Goal: Information Seeking & Learning: Understand process/instructions

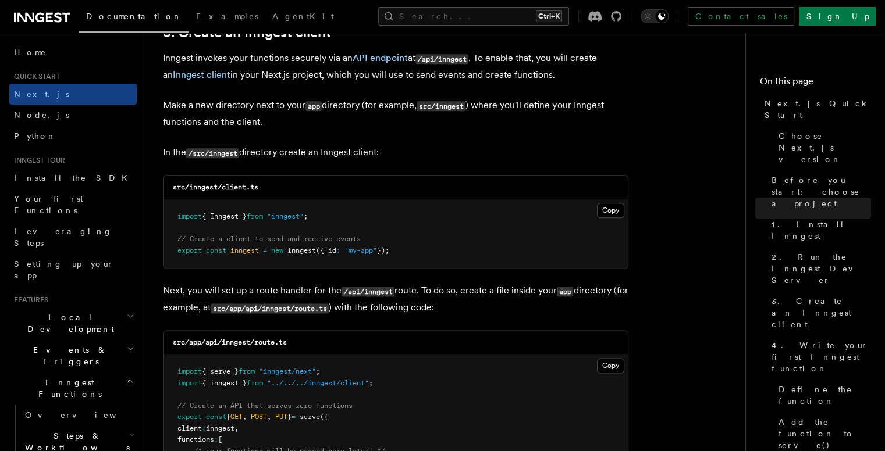
scroll to position [1426, 0]
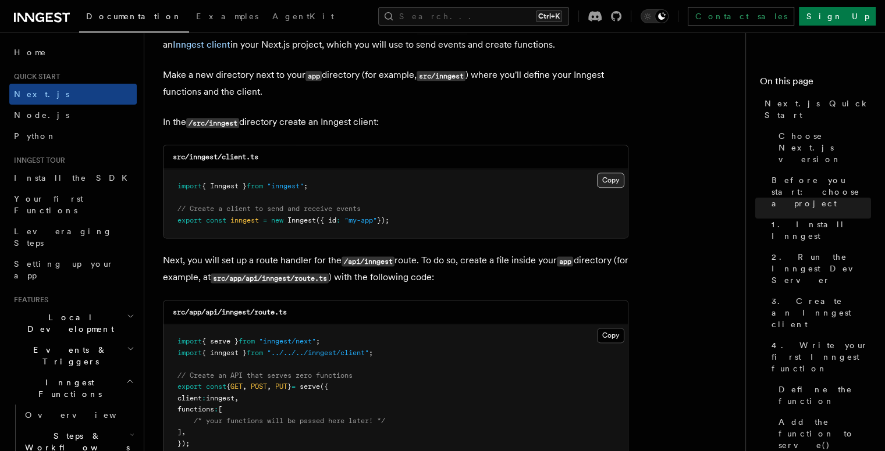
click at [619, 176] on button "Copy Copied" at bounding box center [610, 180] width 27 height 15
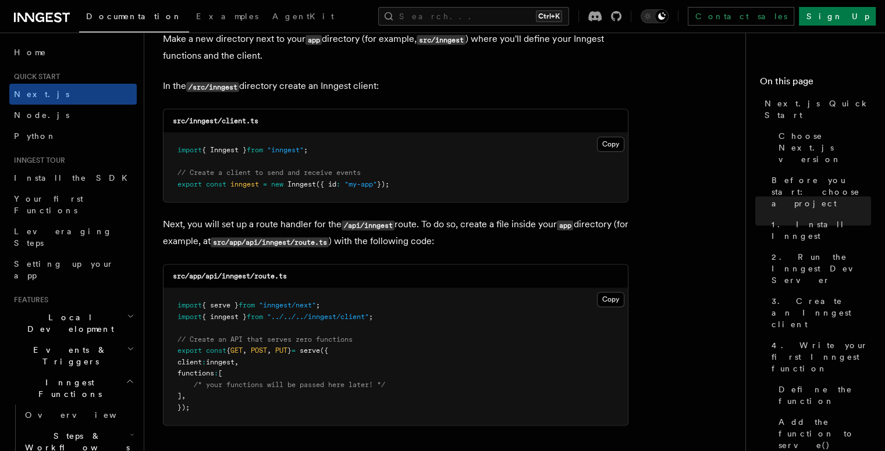
scroll to position [1556, 0]
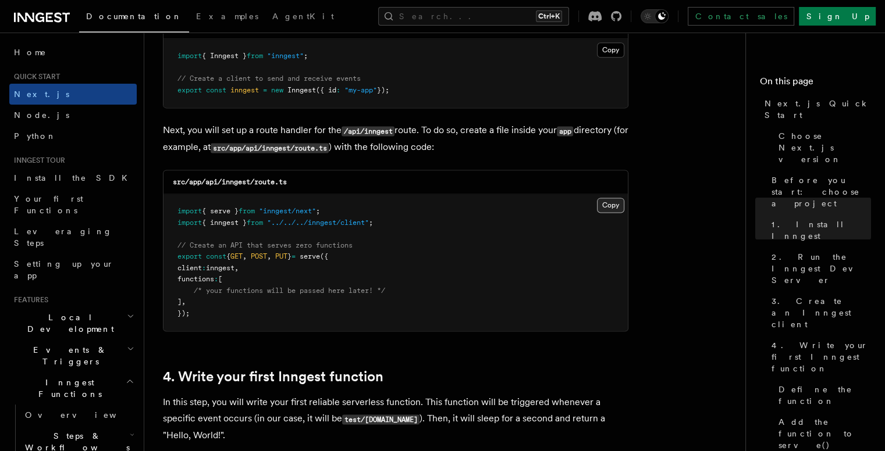
click at [604, 205] on button "Copy Copied" at bounding box center [610, 205] width 27 height 15
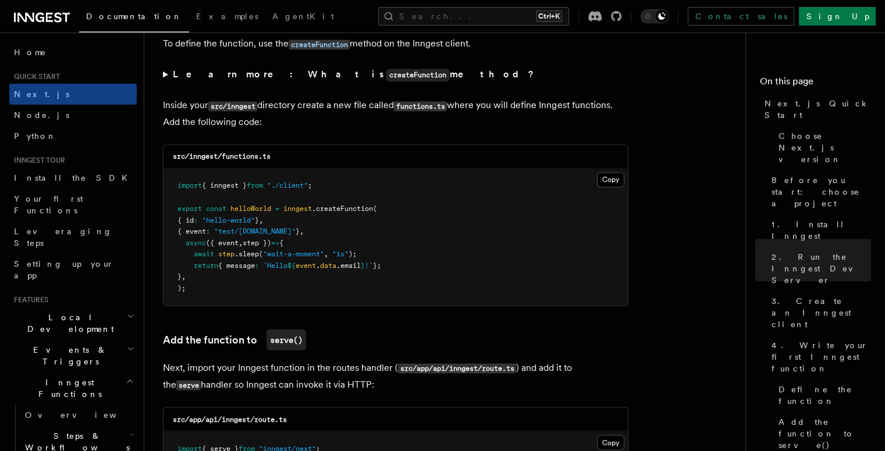
scroll to position [2015, 0]
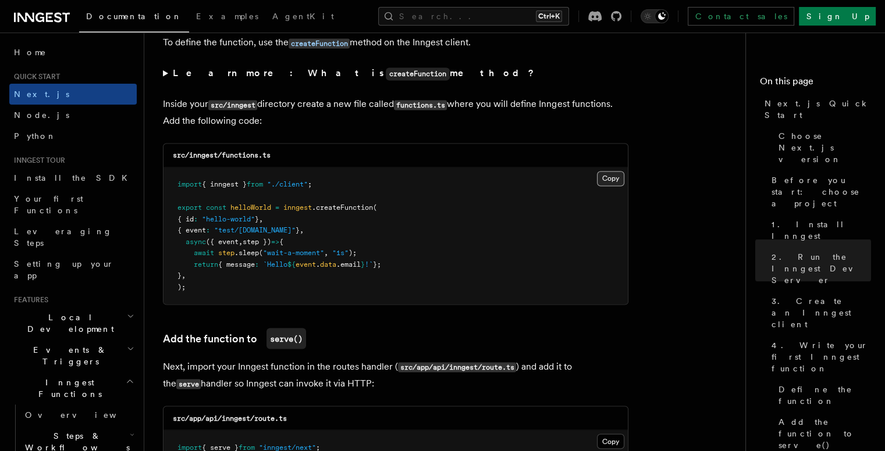
click at [612, 179] on button "Copy Copied" at bounding box center [610, 178] width 27 height 15
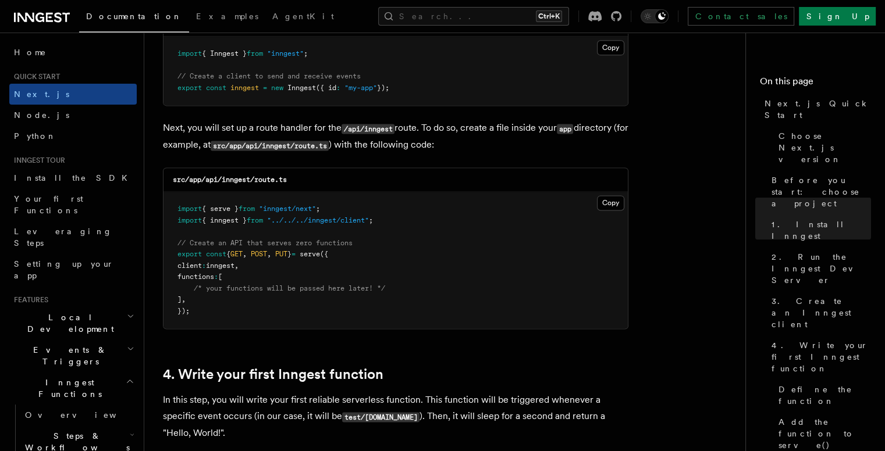
scroll to position [1559, 0]
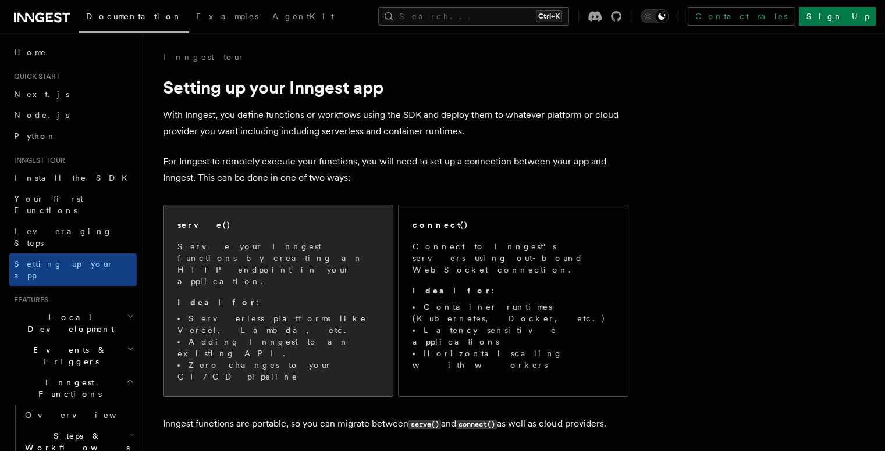
click at [301, 259] on p "Serve your Inngest functions by creating an HTTP endpoint in your application." at bounding box center [277, 264] width 201 height 47
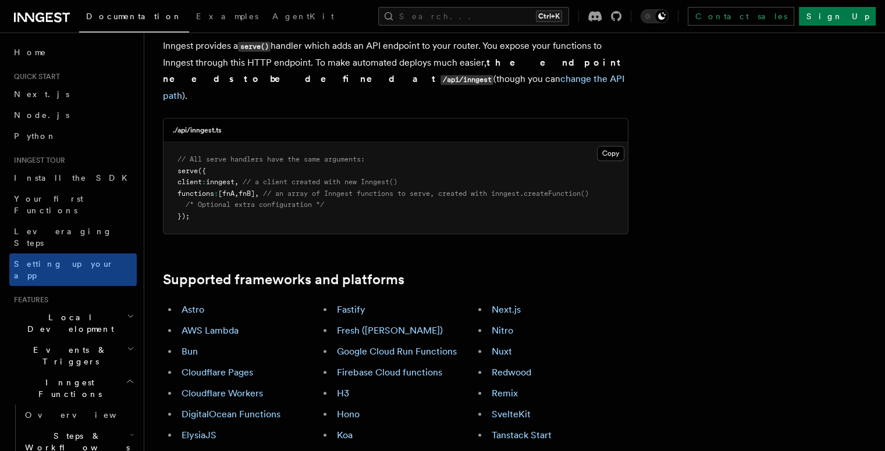
scroll to position [497, 0]
click at [520, 305] on link "Next.js" at bounding box center [505, 310] width 29 height 11
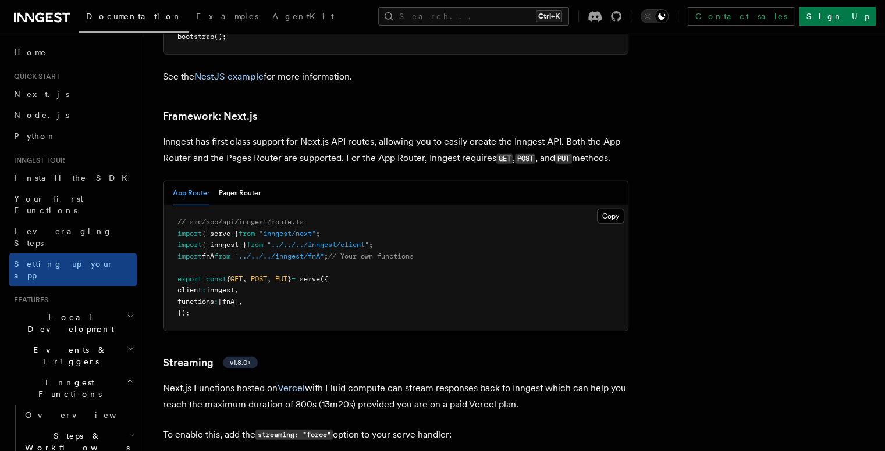
scroll to position [7574, 0]
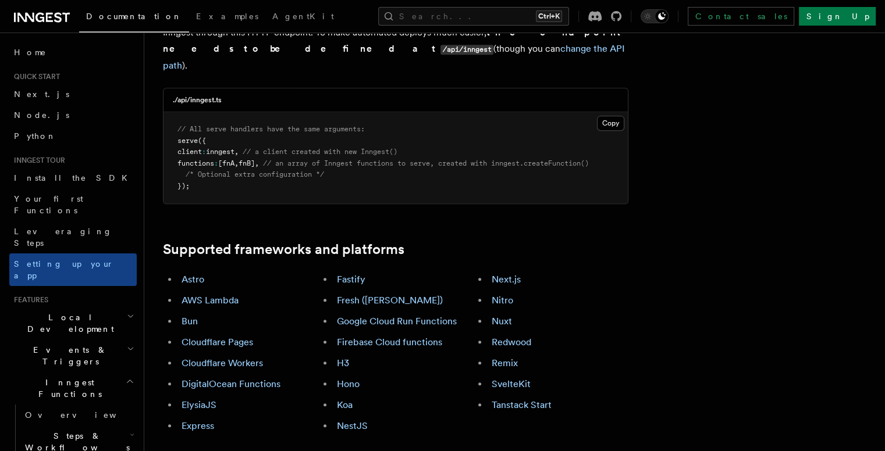
scroll to position [537, 0]
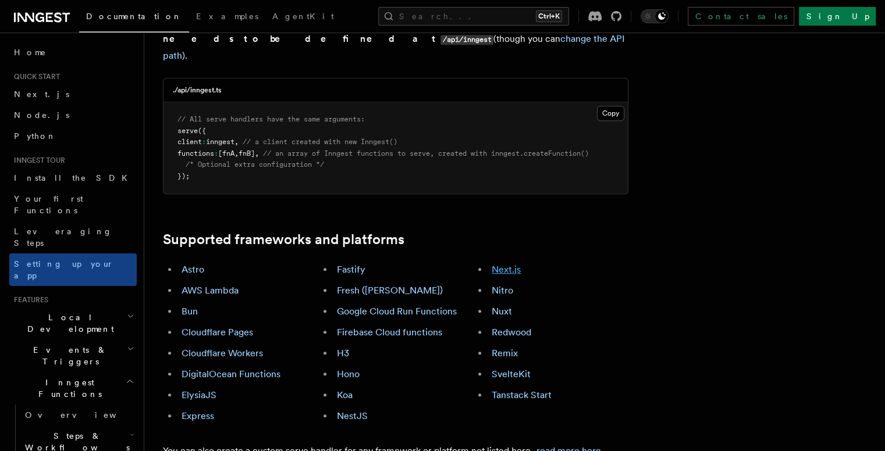
click at [507, 264] on link "Next.js" at bounding box center [505, 269] width 29 height 11
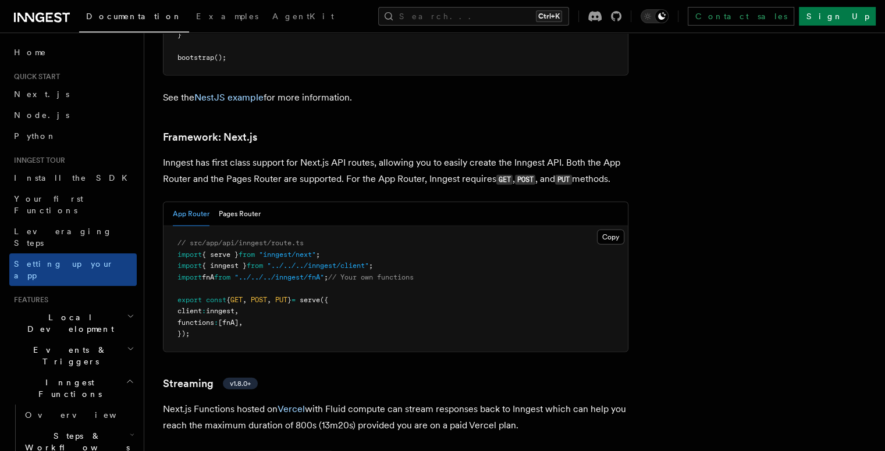
scroll to position [7574, 0]
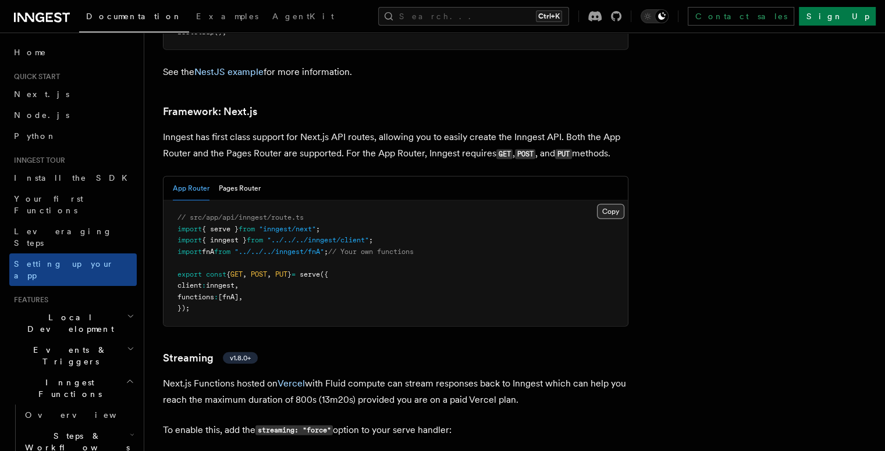
click at [621, 204] on button "Copy Copied" at bounding box center [610, 211] width 27 height 15
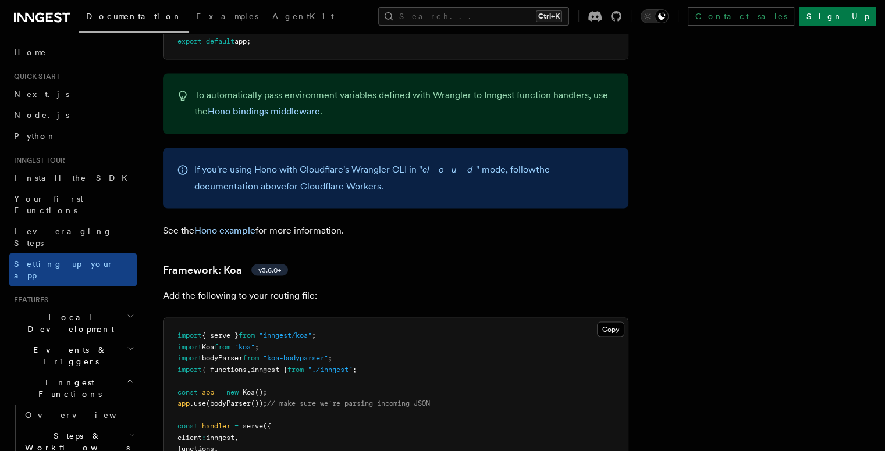
scroll to position [6441, 0]
